Goal: Transaction & Acquisition: Subscribe to service/newsletter

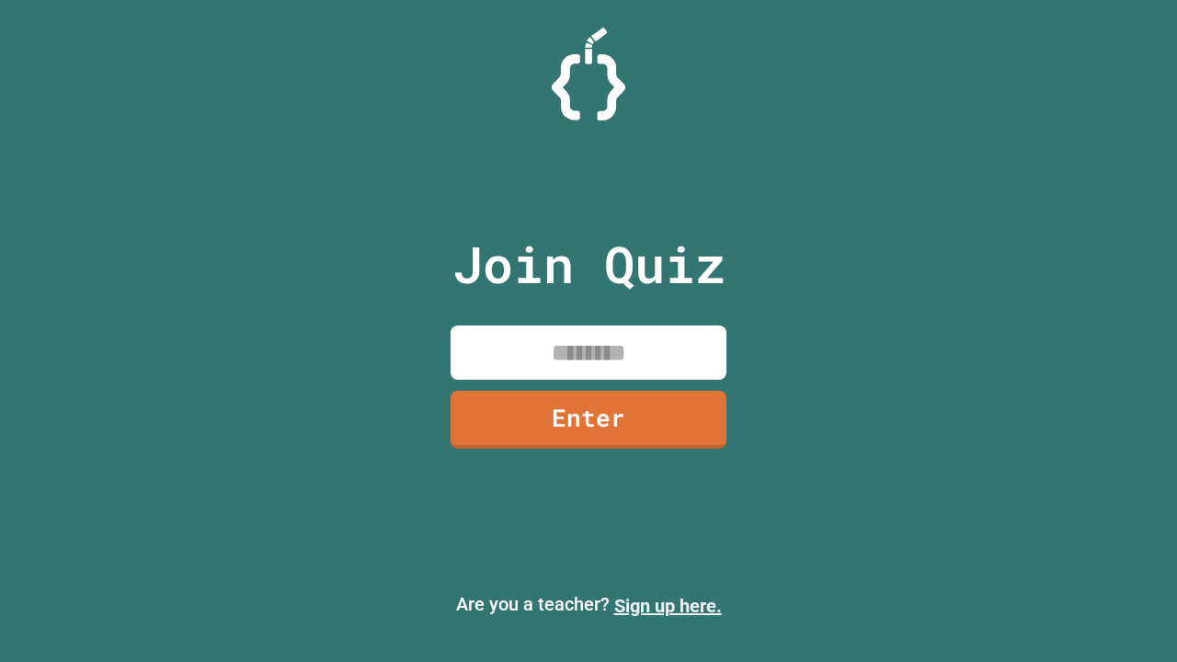
click at [668, 606] on link "Sign up here." at bounding box center [668, 606] width 108 height 22
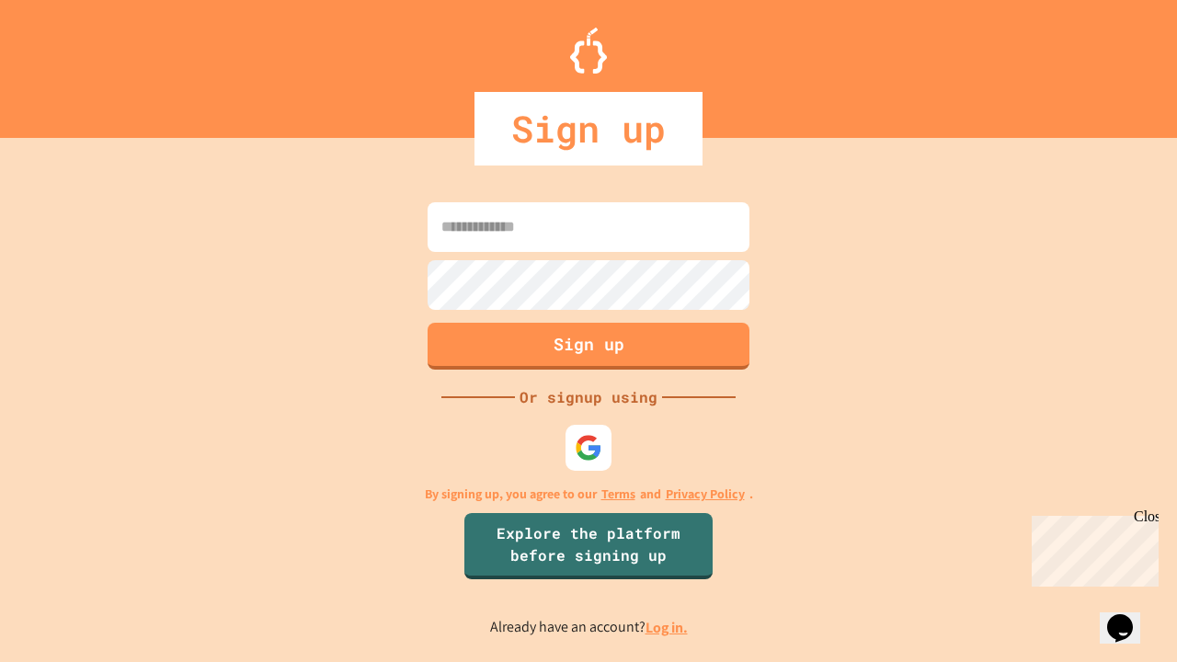
click at [668, 627] on link "Log in." at bounding box center [667, 627] width 42 height 19
